Goal: Task Accomplishment & Management: Use online tool/utility

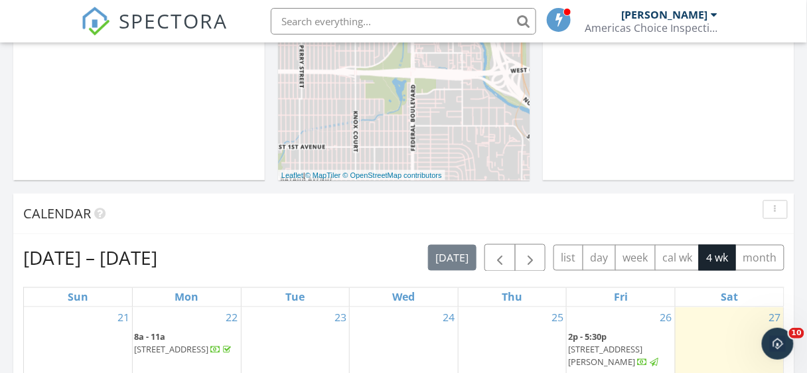
scroll to position [415, 0]
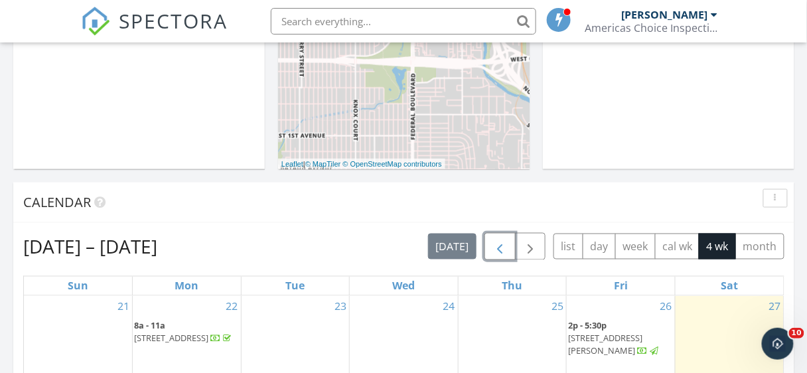
click at [502, 249] on span "button" at bounding box center [500, 247] width 16 height 16
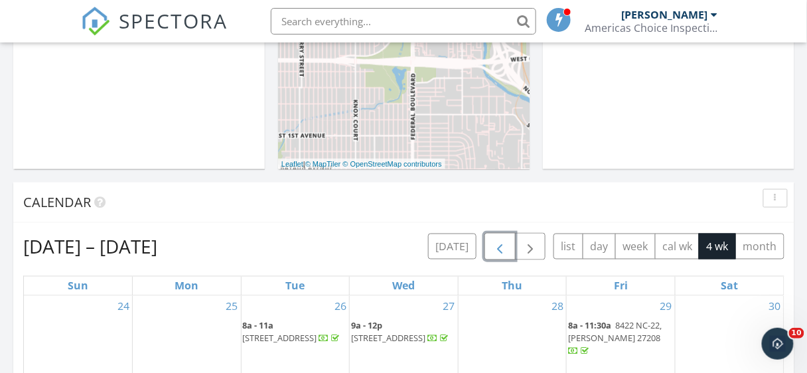
click at [502, 249] on span "button" at bounding box center [500, 247] width 16 height 16
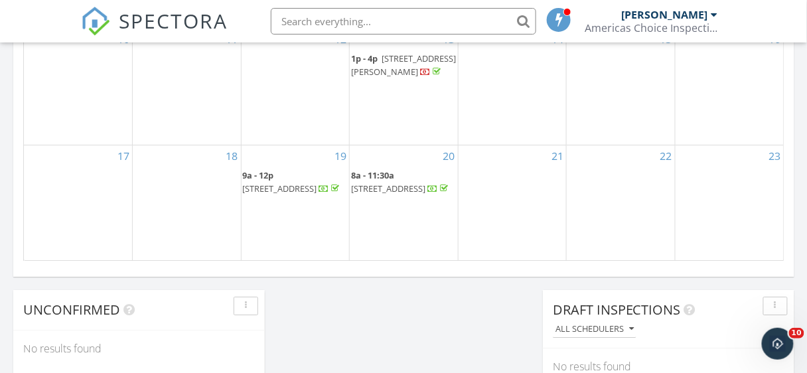
scroll to position [914, 0]
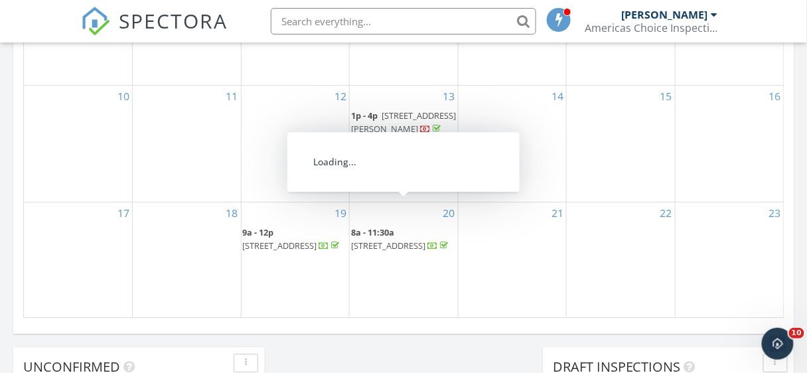
click at [396, 240] on span "1503 Canton Ave, Greensboro 27405" at bounding box center [388, 246] width 74 height 12
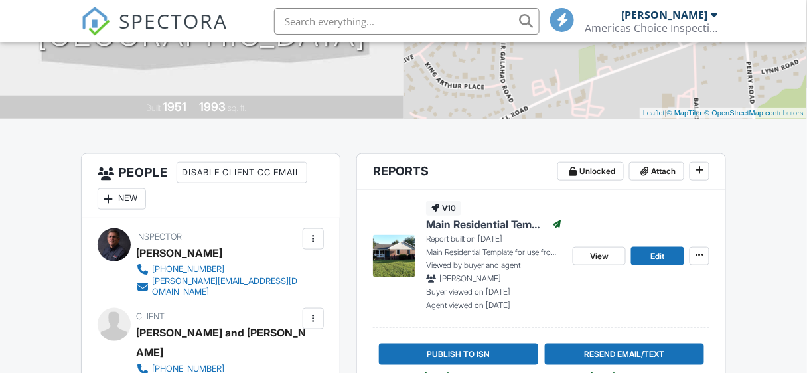
scroll to position [261, 0]
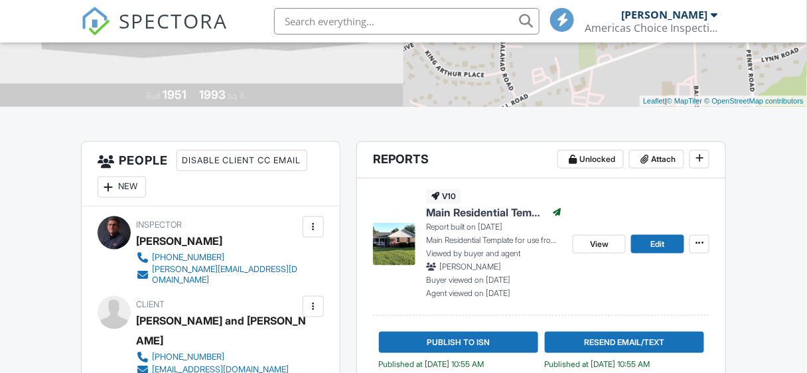
click at [459, 210] on span "Main Residential Template for use from Americas Choice Inspections" at bounding box center [486, 212] width 120 height 15
